Goal: Task Accomplishment & Management: Complete application form

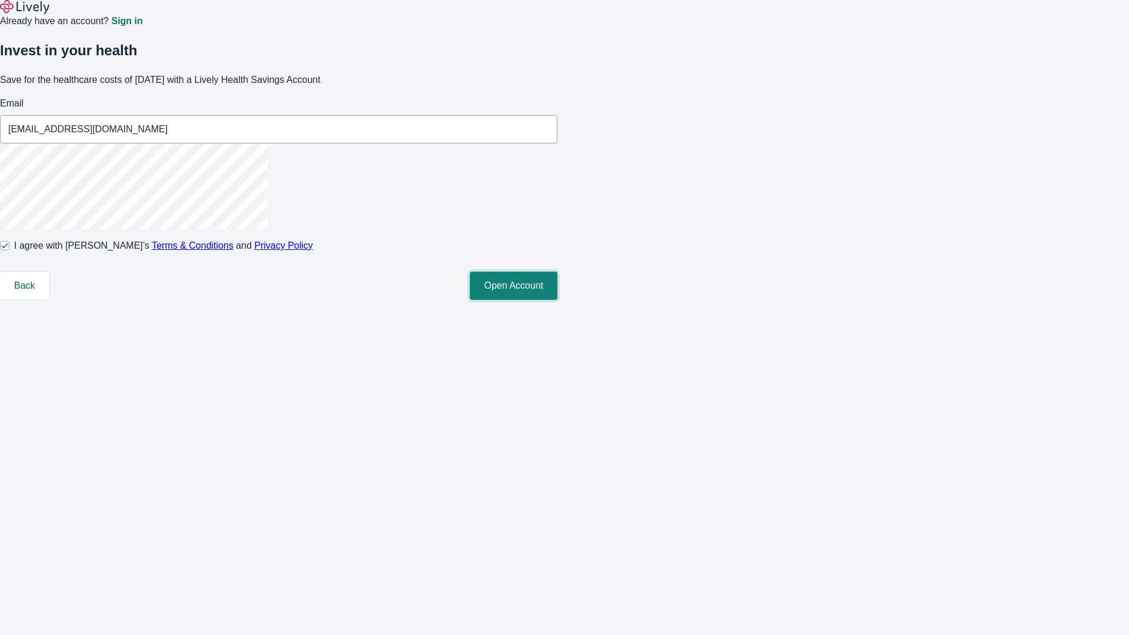
click at [557, 300] on button "Open Account" at bounding box center [514, 286] width 88 height 28
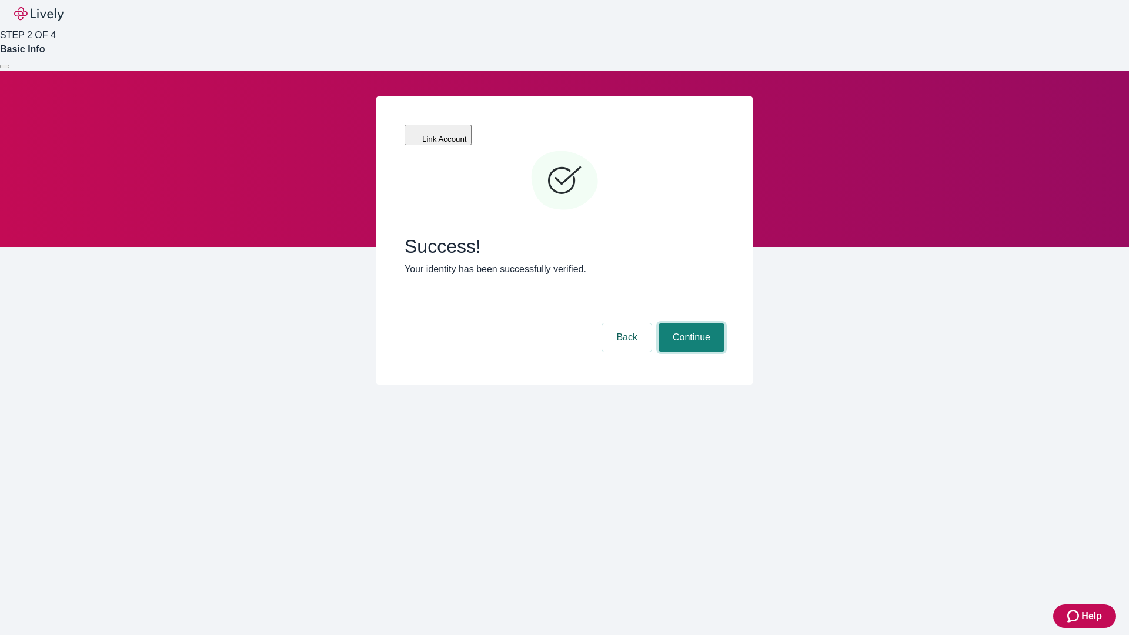
click at [690, 323] on button "Continue" at bounding box center [692, 337] width 66 height 28
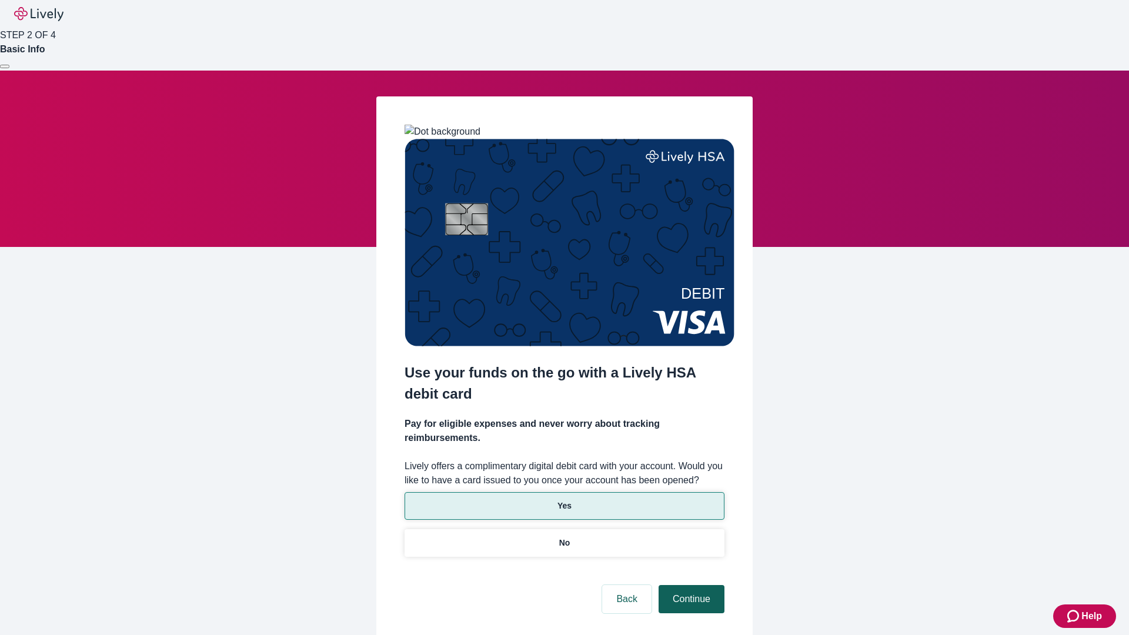
click at [564, 500] on p "Yes" at bounding box center [564, 506] width 14 height 12
click at [690, 585] on button "Continue" at bounding box center [692, 599] width 66 height 28
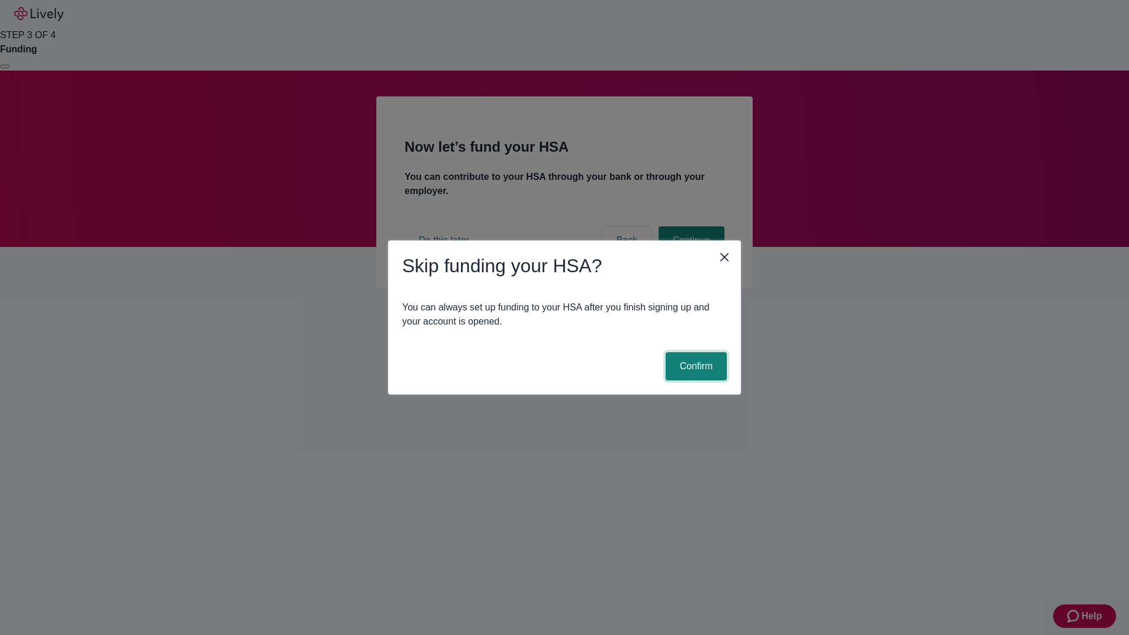
click at [694, 366] on button "Confirm" at bounding box center [696, 366] width 61 height 28
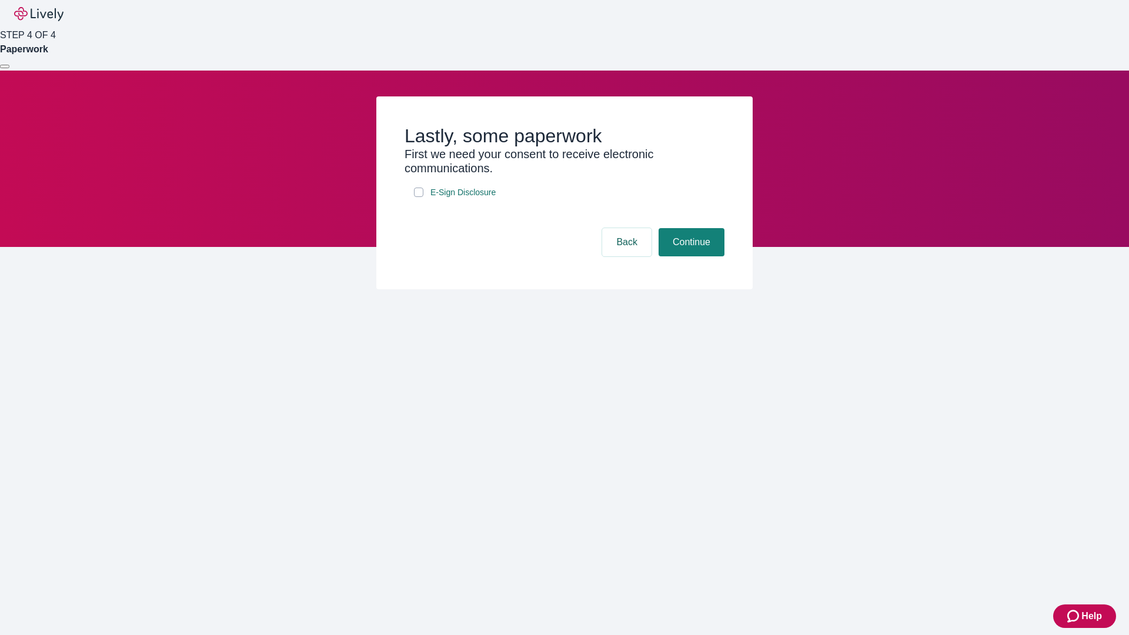
click at [419, 197] on input "E-Sign Disclosure" at bounding box center [418, 192] width 9 height 9
checkbox input "true"
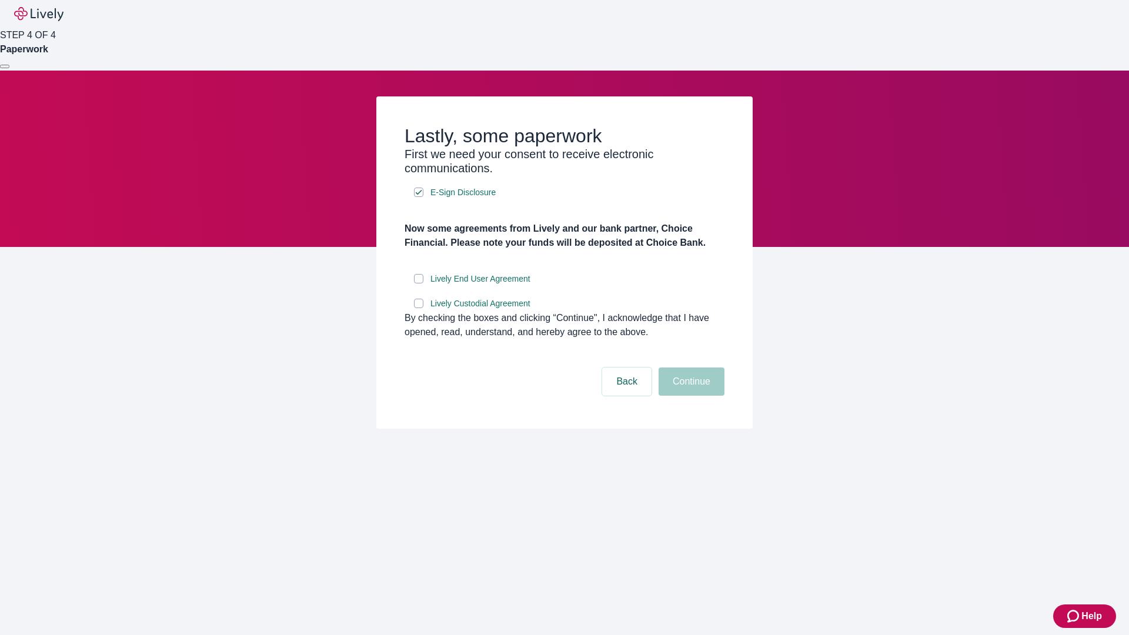
click at [419, 283] on input "Lively End User Agreement" at bounding box center [418, 278] width 9 height 9
checkbox input "true"
click at [419, 308] on input "Lively Custodial Agreement" at bounding box center [418, 303] width 9 height 9
checkbox input "true"
click at [690, 396] on button "Continue" at bounding box center [692, 382] width 66 height 28
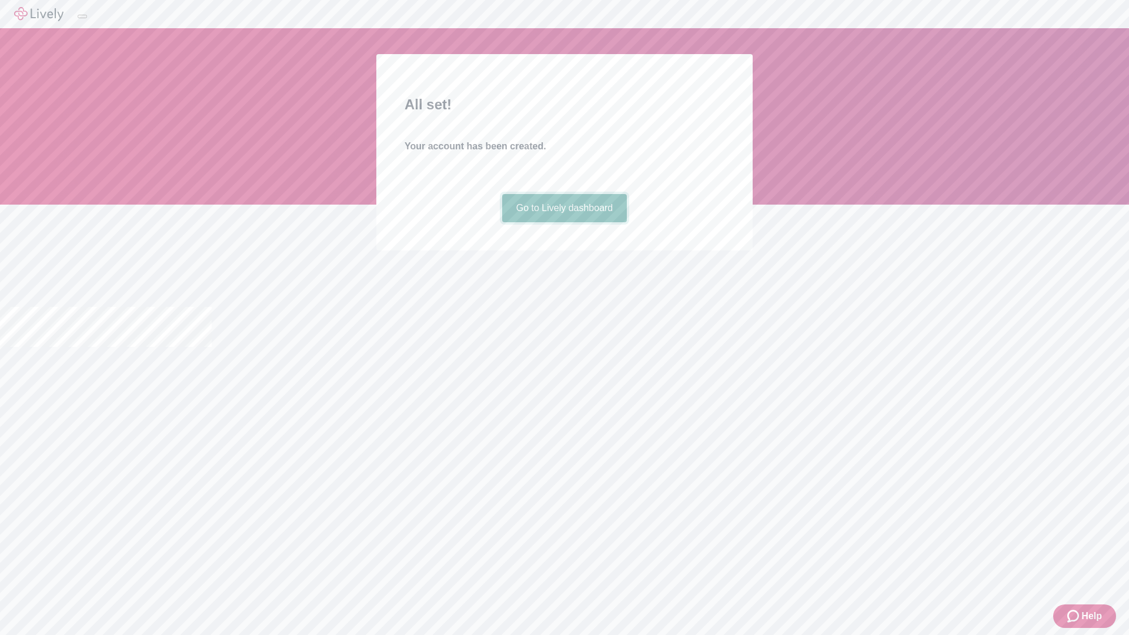
click at [564, 222] on link "Go to Lively dashboard" at bounding box center [564, 208] width 125 height 28
